Goal: Task Accomplishment & Management: Manage account settings

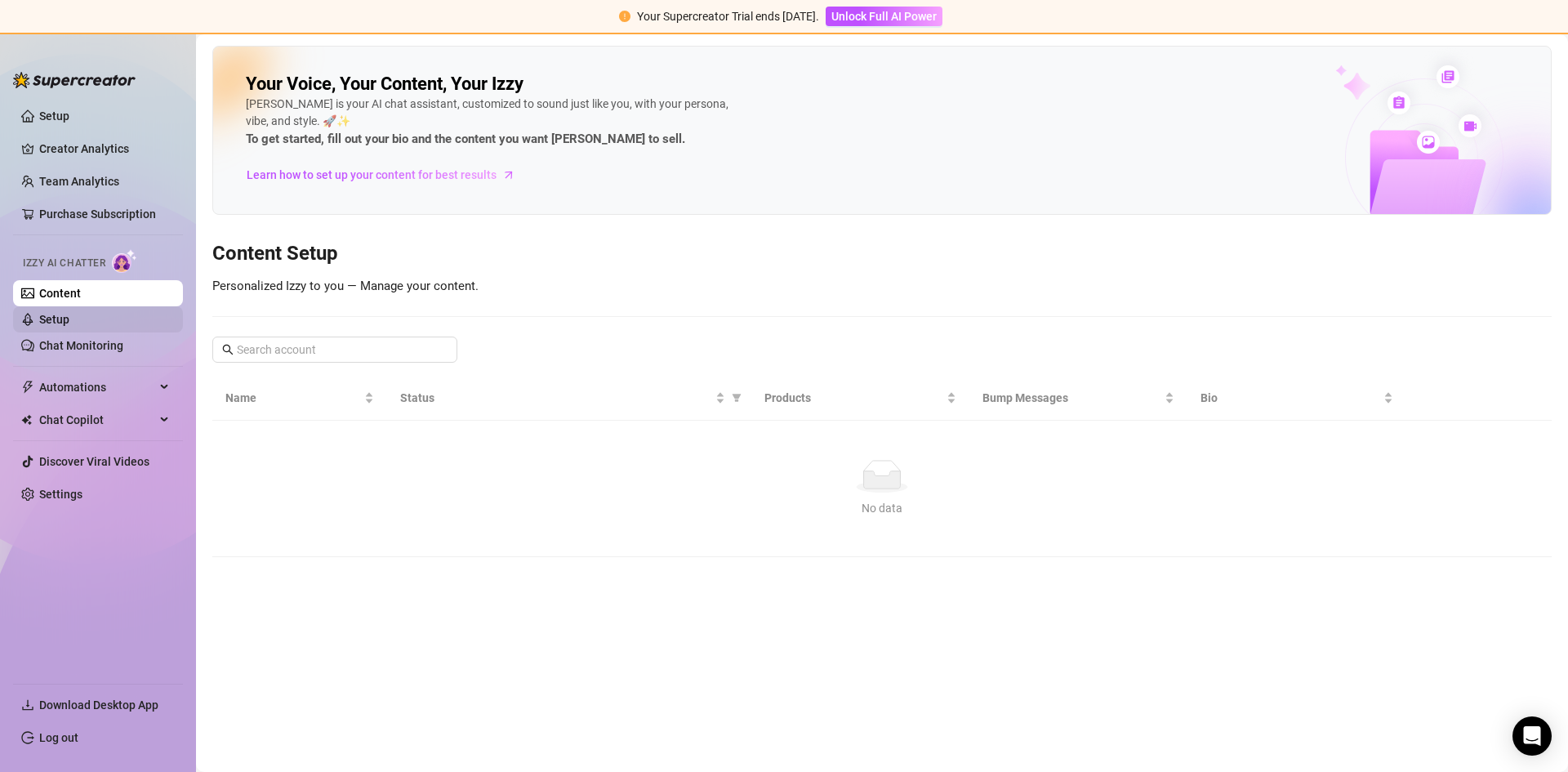
click at [70, 316] on link "Setup" at bounding box center [53, 319] width 30 height 13
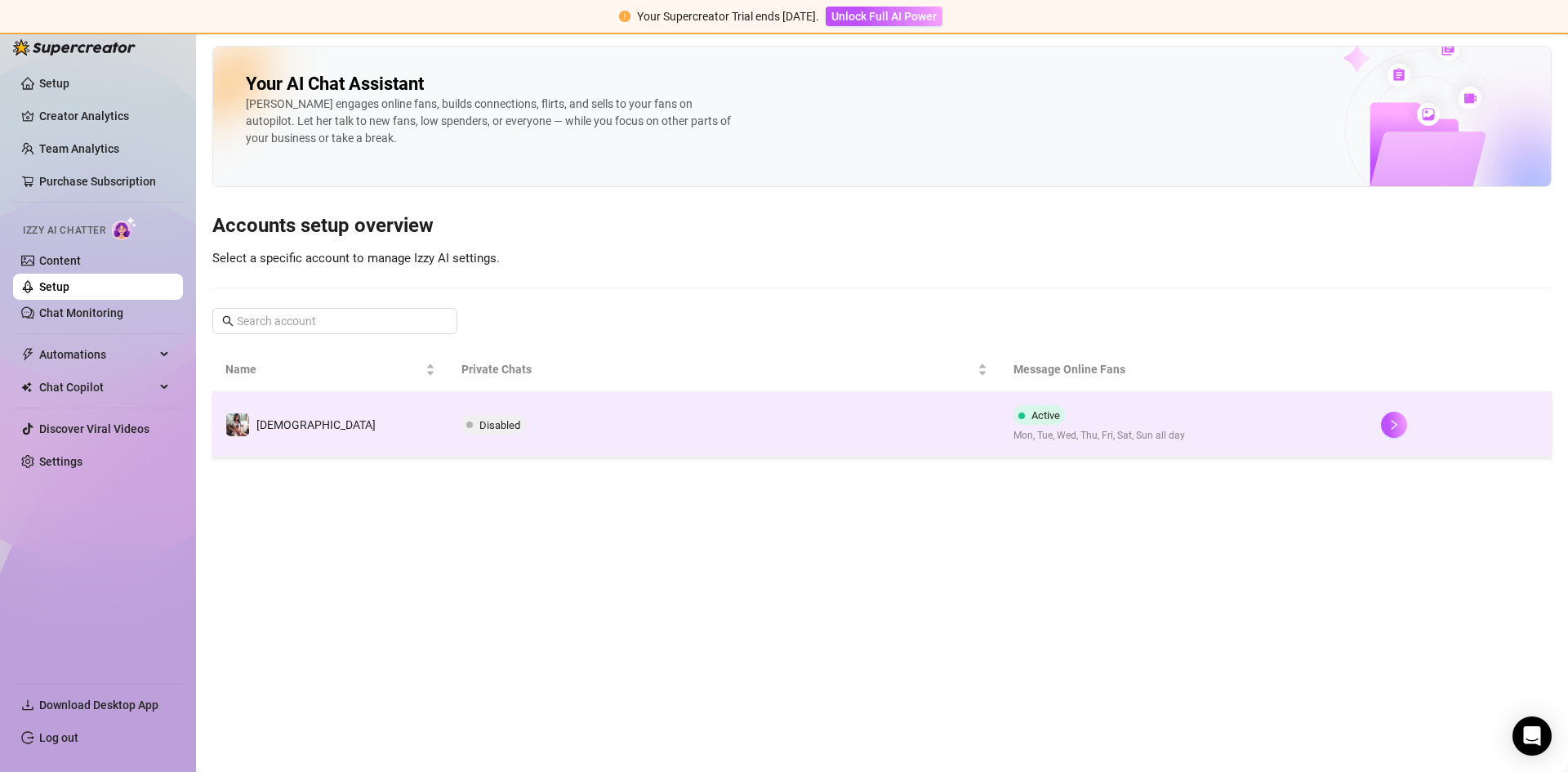
click at [885, 429] on td "Disabled" at bounding box center [724, 425] width 551 height 65
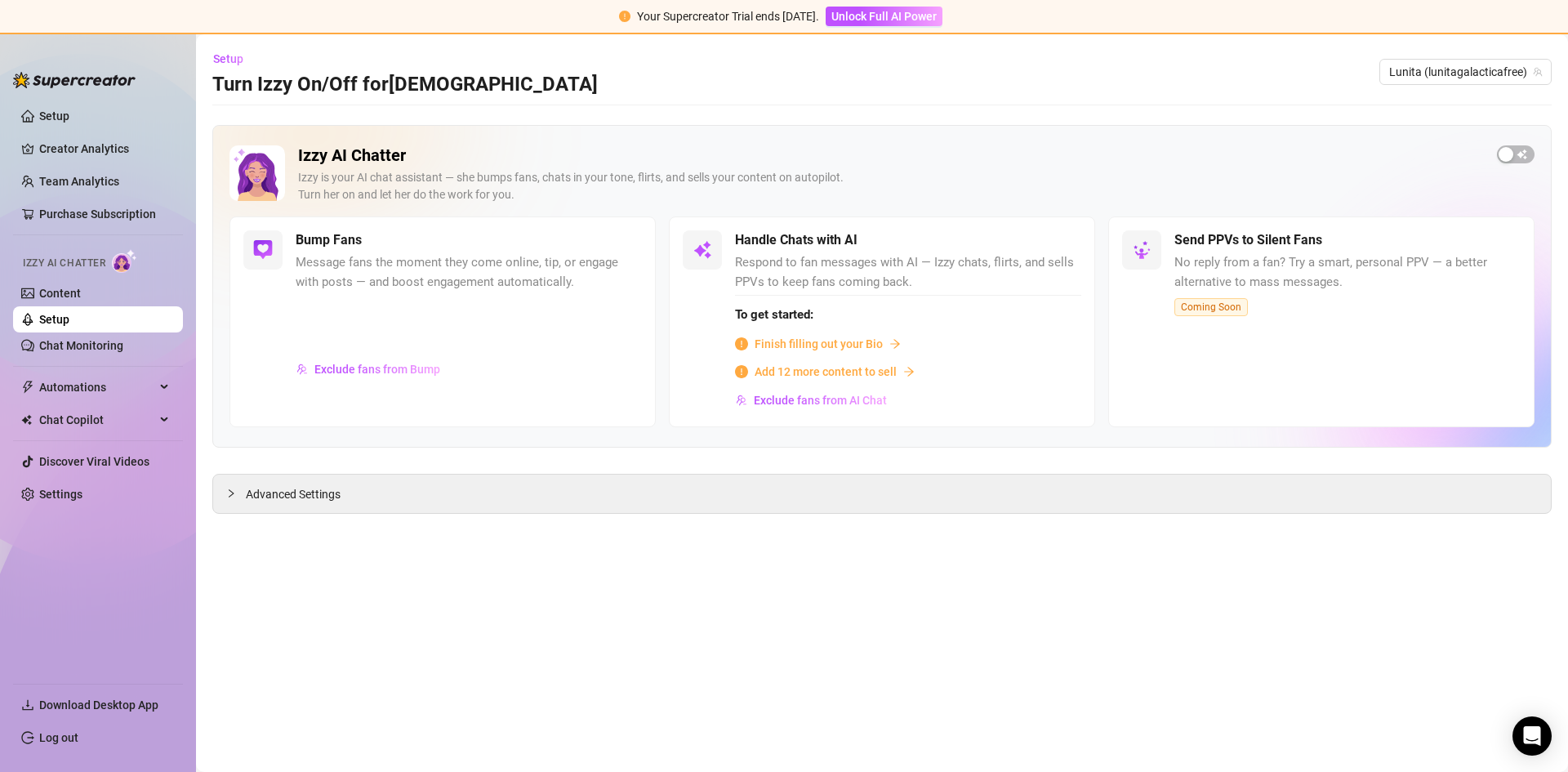
click at [1511, 145] on div "Izzy AI Chatter Izzy is your AI chat assistant — she bumps fans, chats in your …" at bounding box center [881, 286] width 1339 height 322
click at [1512, 147] on div "button" at bounding box center [1505, 154] width 15 height 15
click at [214, 769] on main "Setup Turn Izzy On/Off for Lunita Lunita (lunitagalacticafree) Izzy AI Chatter …" at bounding box center [881, 403] width 1372 height 738
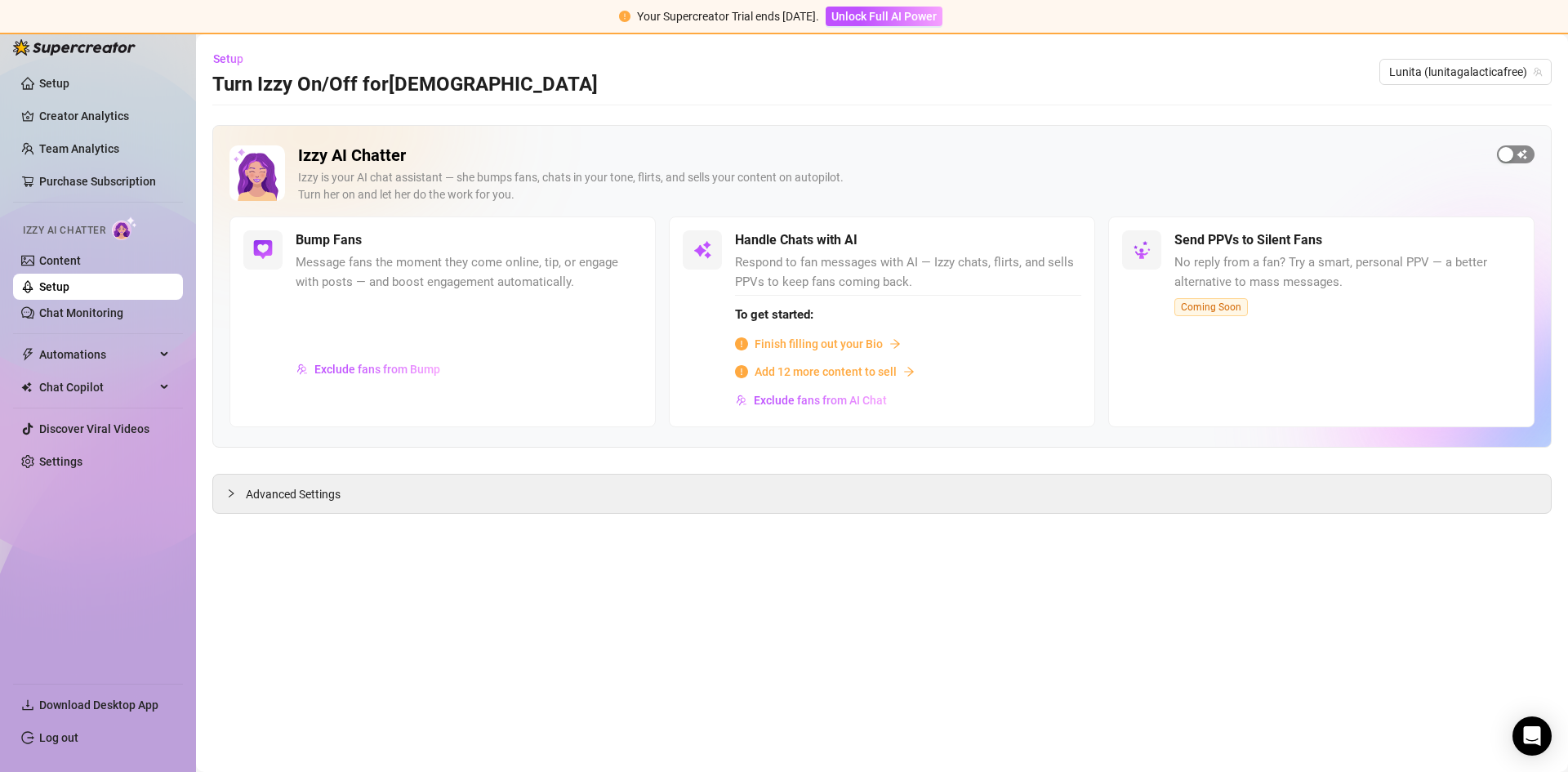
click at [1529, 150] on span "button" at bounding box center [1515, 154] width 38 height 18
